Goal: Transaction & Acquisition: Download file/media

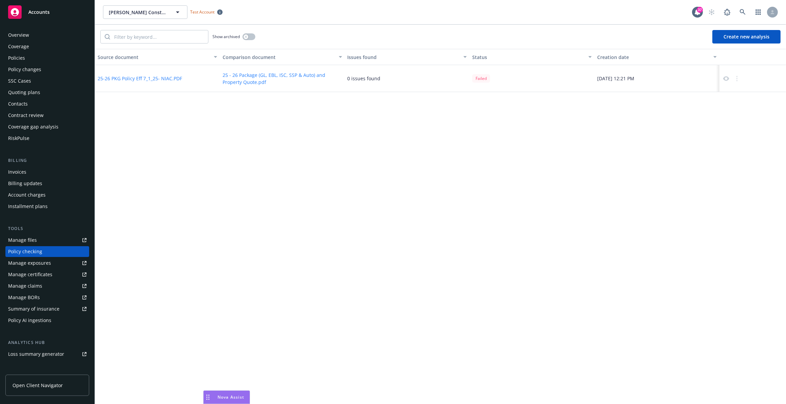
scroll to position [70, 0]
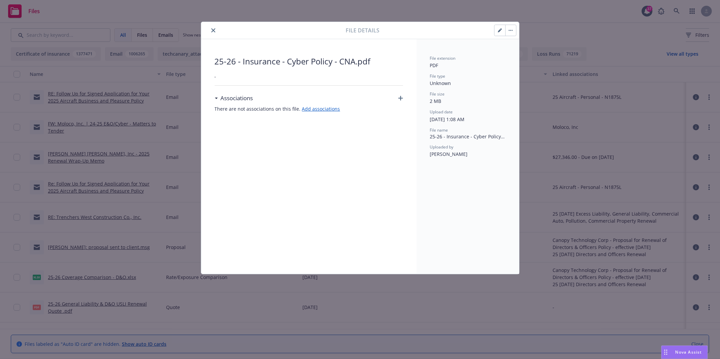
click at [501, 29] on icon "button" at bounding box center [501, 29] width 2 height 2
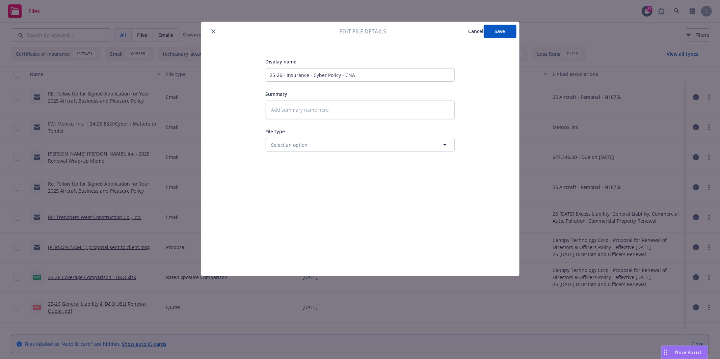
click at [469, 31] on button "Cancel" at bounding box center [476, 32] width 15 height 14
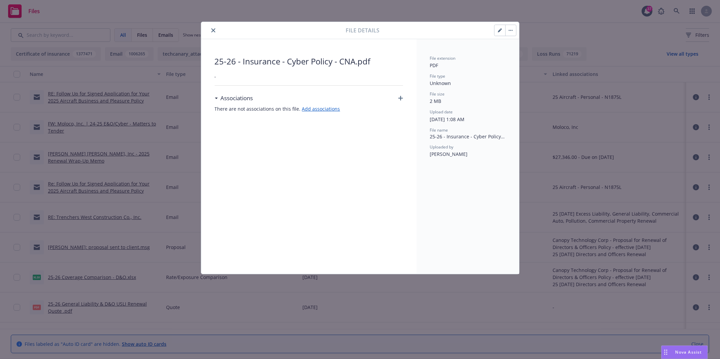
click at [507, 32] on button "button" at bounding box center [510, 30] width 11 height 11
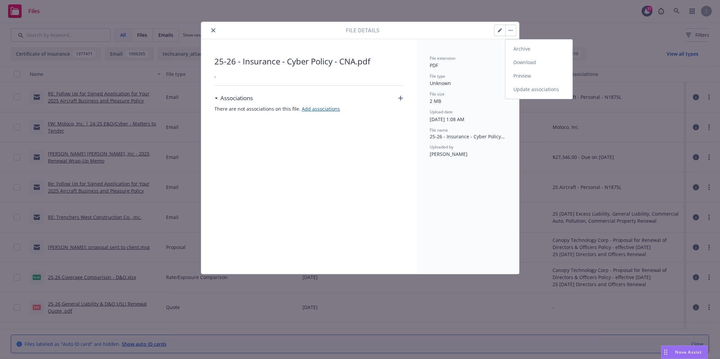
click at [531, 63] on link "Download" at bounding box center [538, 63] width 67 height 14
